Goal: Information Seeking & Learning: Find specific fact

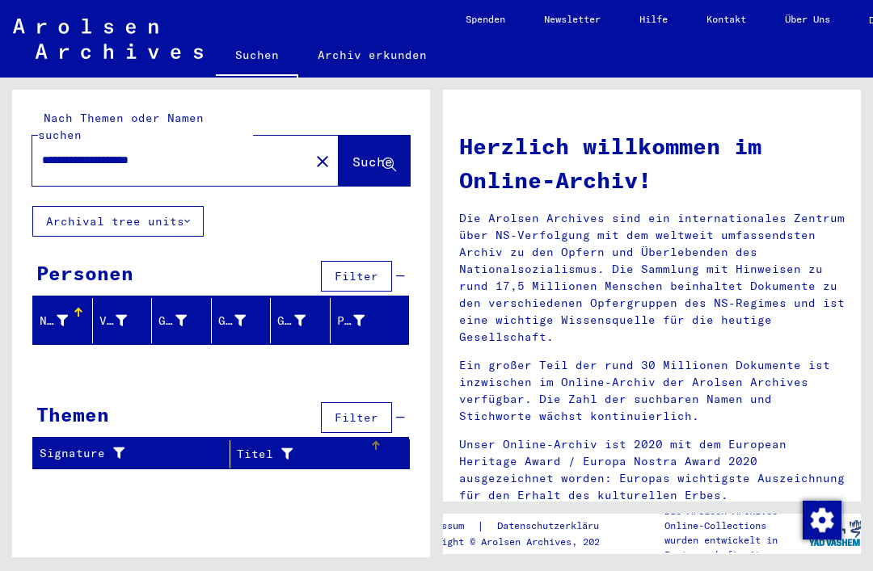
click at [325, 446] on div "Titel" at bounding box center [303, 454] width 133 height 17
click at [318, 446] on div "Titel" at bounding box center [303, 454] width 133 height 17
click at [317, 446] on div "Titel" at bounding box center [303, 454] width 133 height 17
click at [161, 445] on div "Signature" at bounding box center [125, 453] width 170 height 17
click at [375, 136] on button "Suche" at bounding box center [374, 161] width 71 height 50
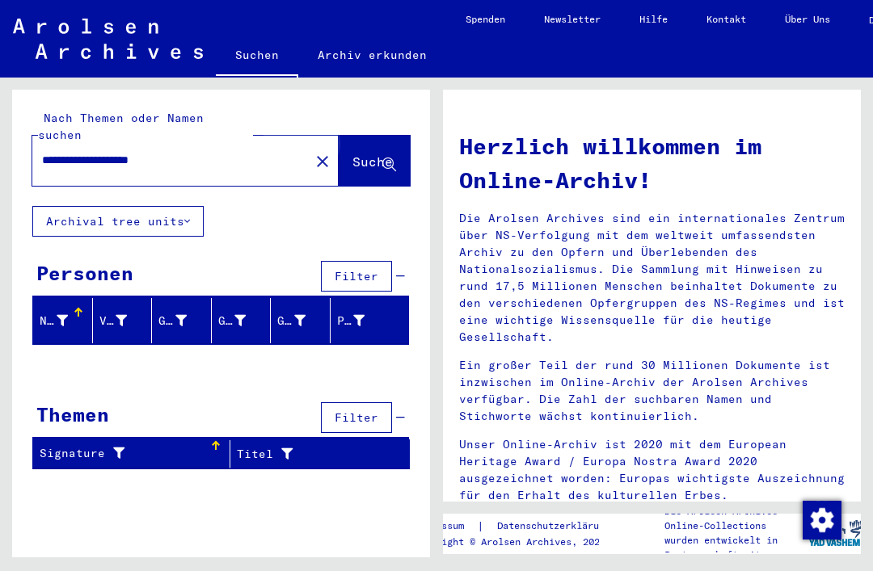
click at [360, 154] on span "Suche" at bounding box center [372, 162] width 40 height 16
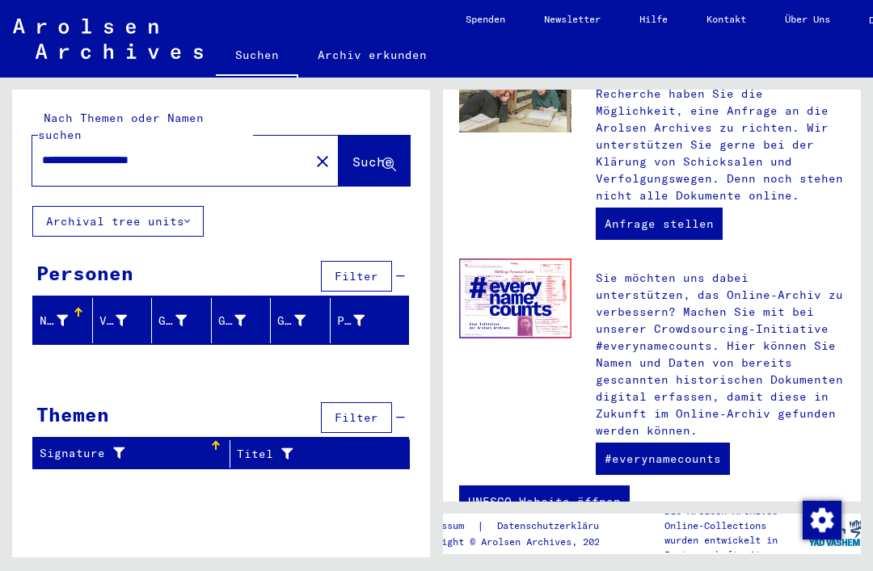
scroll to position [801, 0]
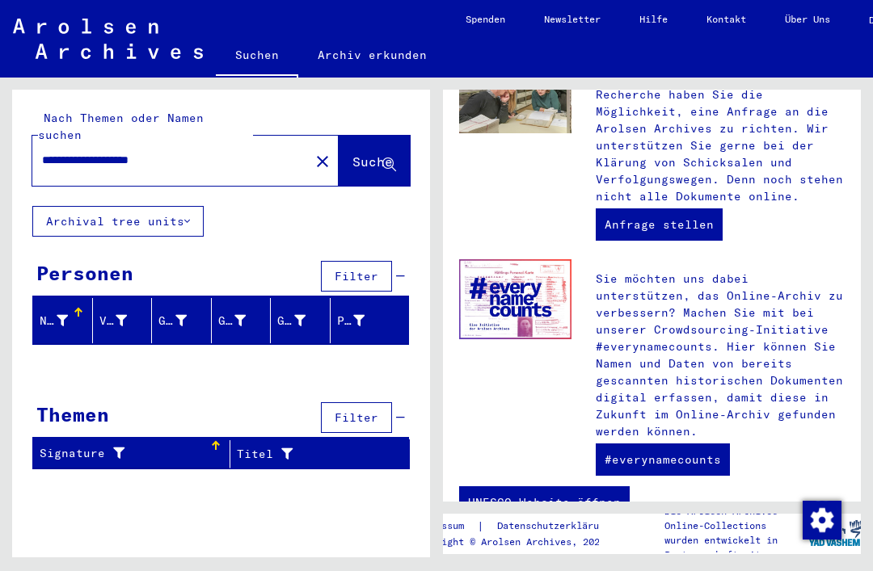
click at [676, 460] on link "#everynamecounts" at bounding box center [663, 460] width 134 height 32
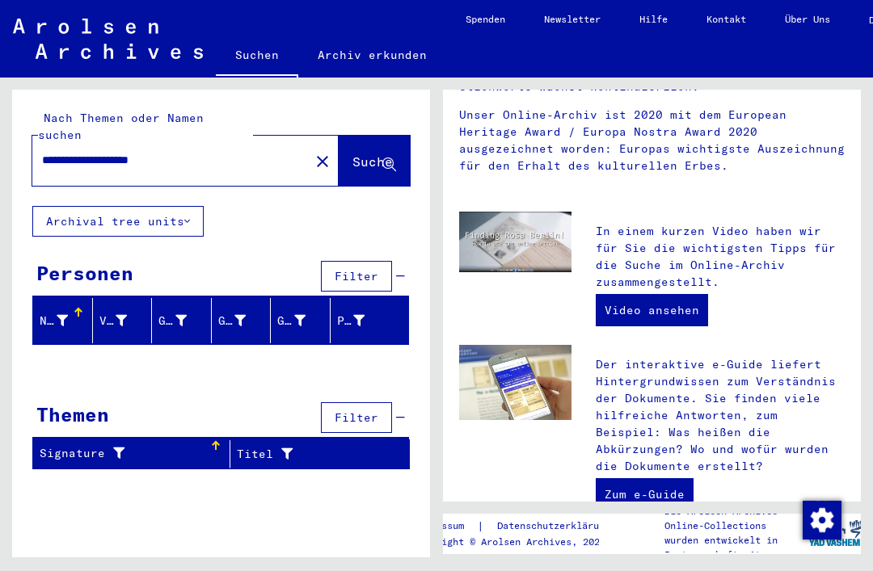
scroll to position [324, 0]
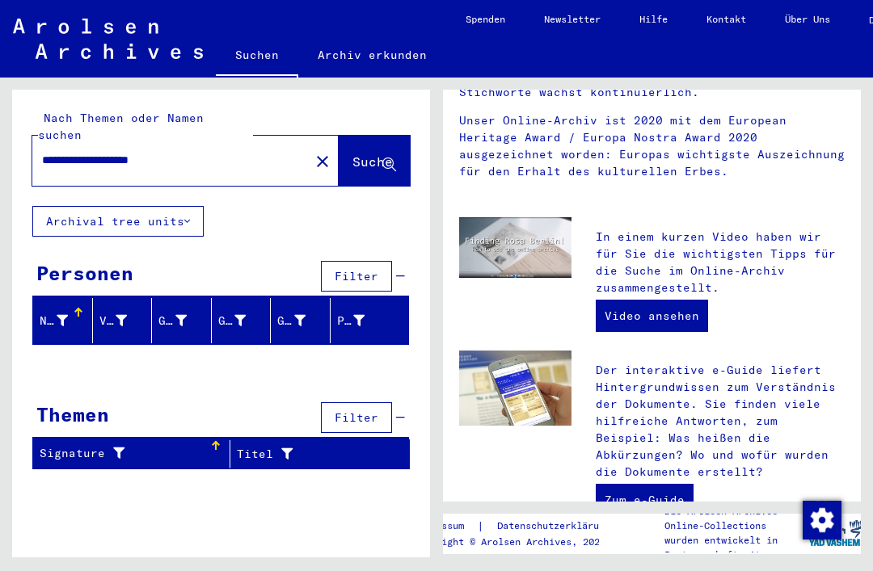
click at [664, 316] on link "Video ansehen" at bounding box center [652, 316] width 112 height 32
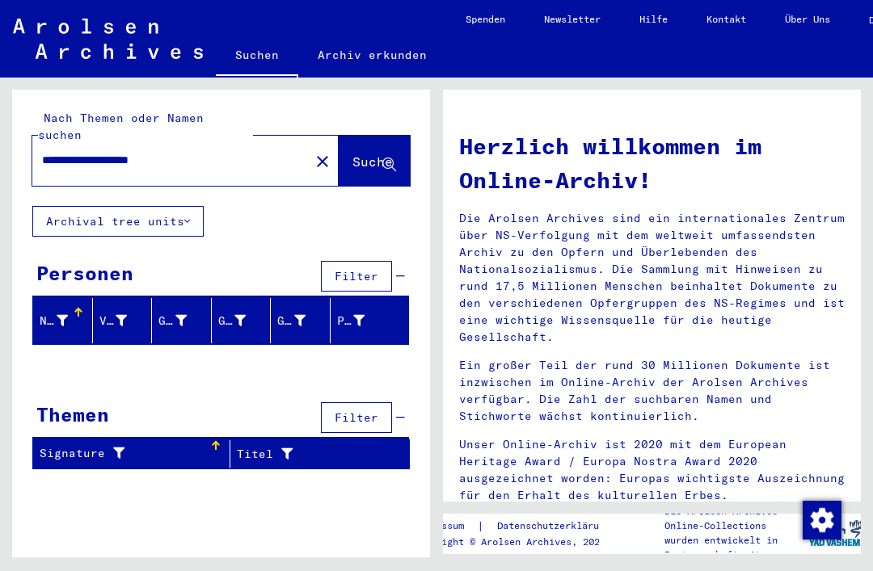
scroll to position [0, 0]
click at [362, 261] on button "Filter" at bounding box center [356, 276] width 71 height 31
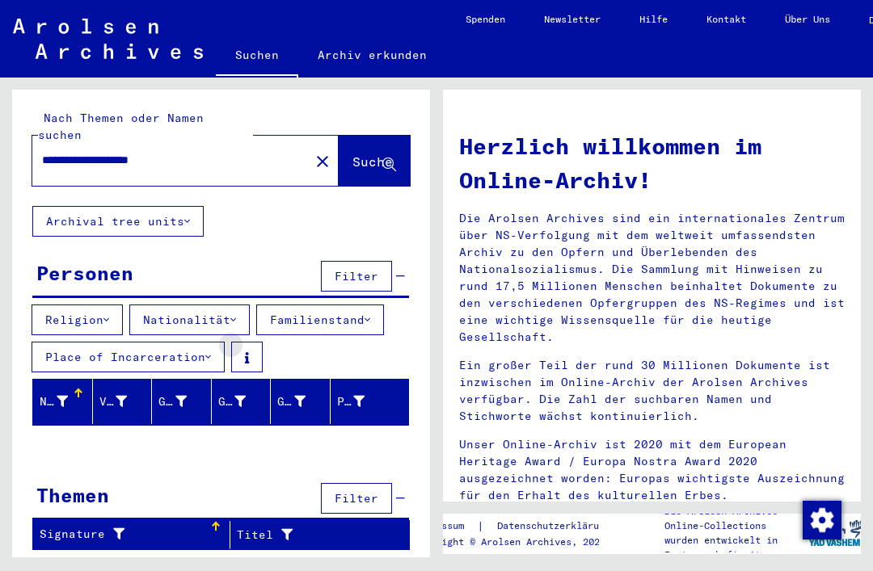
click at [249, 352] on icon at bounding box center [247, 357] width 4 height 11
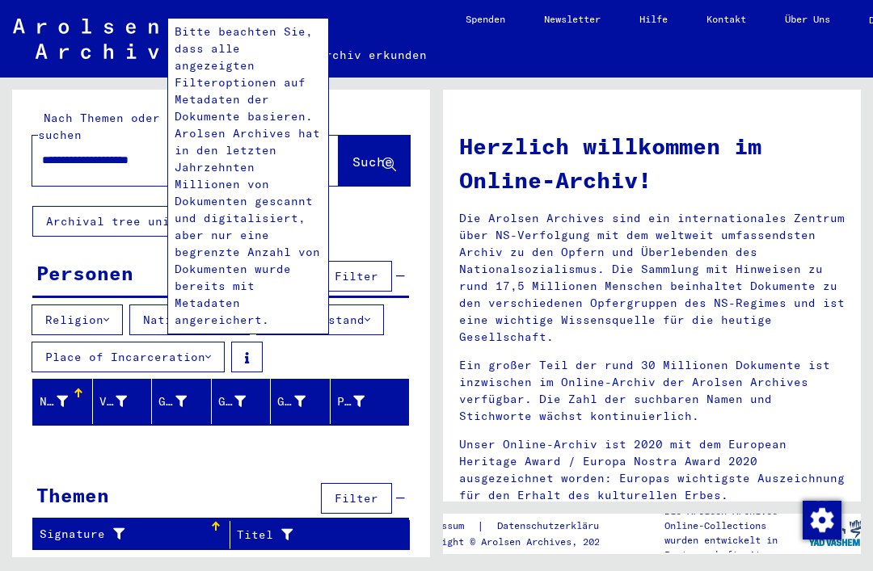
scroll to position [38, 0]
click at [367, 168] on div "**********" at bounding box center [221, 327] width 418 height 474
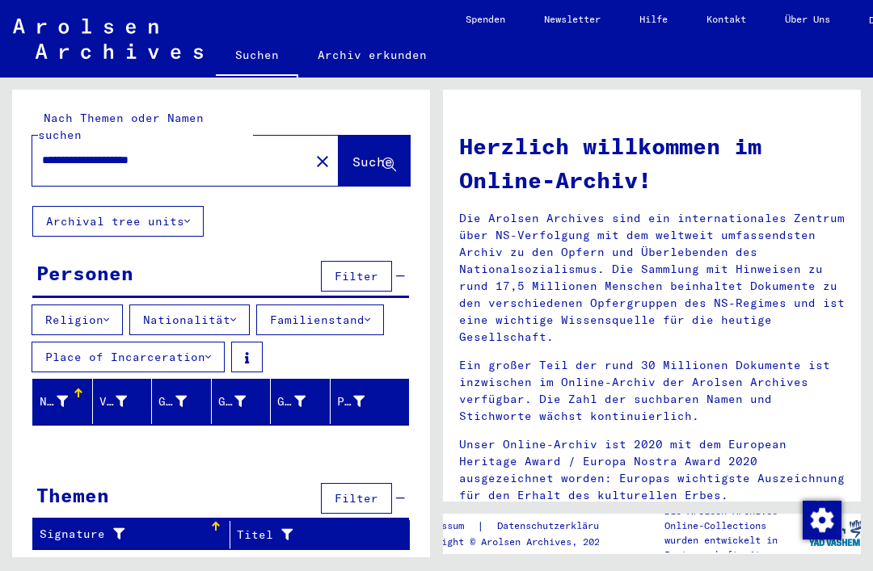
click at [356, 305] on button "Familienstand" at bounding box center [320, 320] width 128 height 31
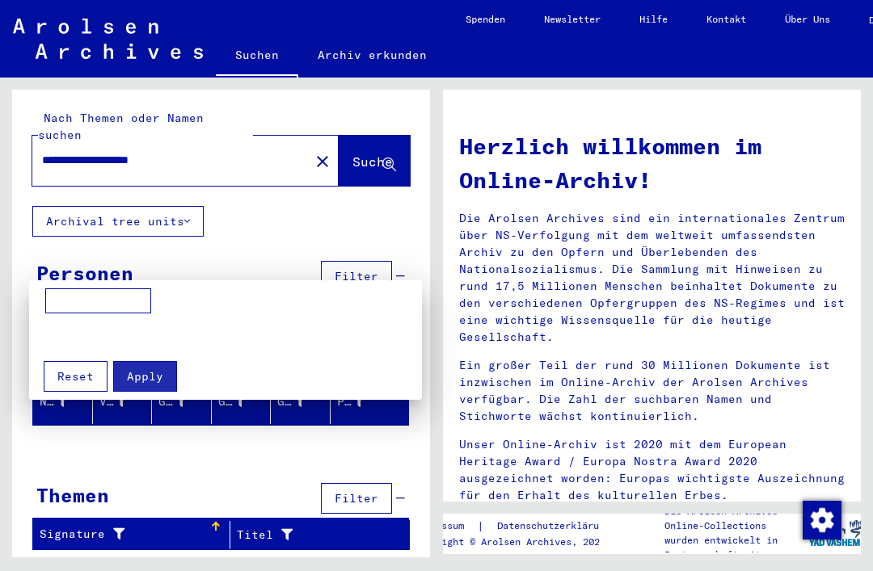
click at [378, 333] on mat-grid-list at bounding box center [229, 336] width 369 height 28
click at [372, 322] on mat-grid-list at bounding box center [229, 336] width 369 height 28
click at [395, 175] on div at bounding box center [436, 285] width 873 height 571
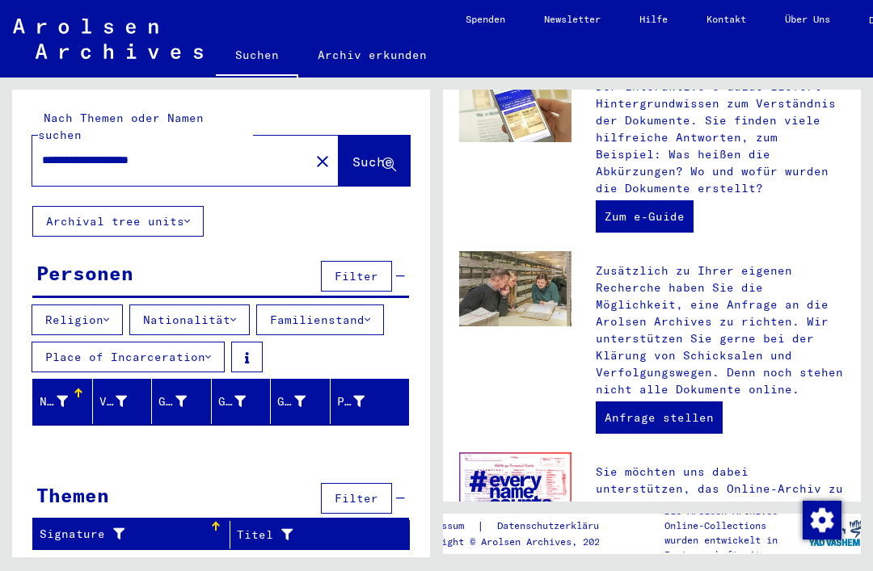
scroll to position [607, 0]
click at [647, 316] on p "Zusätzlich zu Ihrer eigenen Recherche haben Sie die Möglichkeit, eine Anfrage a…" at bounding box center [720, 332] width 249 height 136
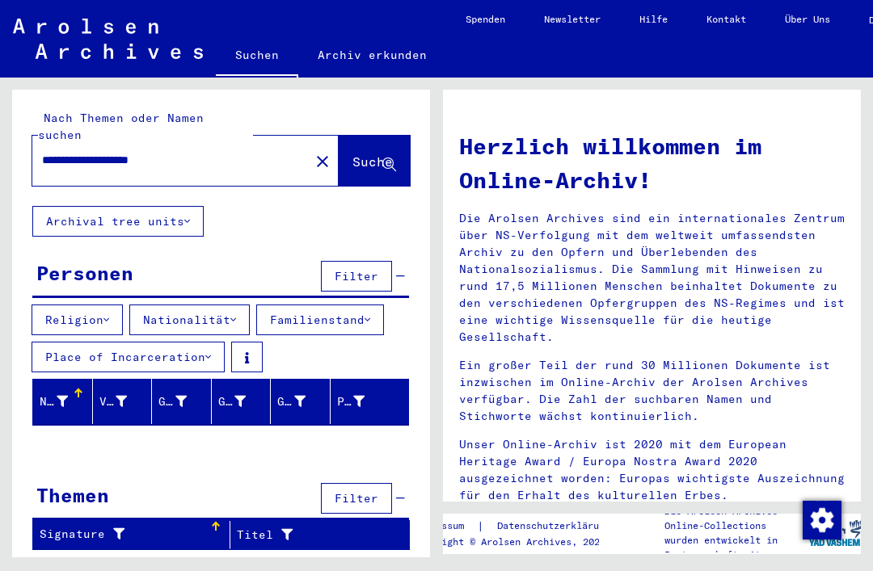
scroll to position [0, 0]
